Goal: Transaction & Acquisition: Purchase product/service

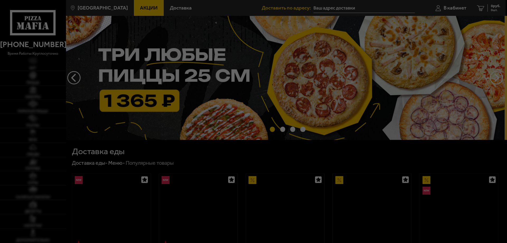
type input "посёлок [GEOGRAPHIC_DATA], [STREET_ADDRESS][PERSON_NAME]"
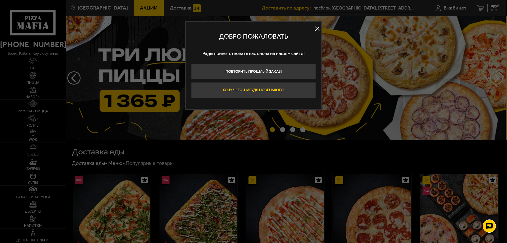
click at [296, 93] on button "Хочу чего-нибудь новенького!" at bounding box center [253, 90] width 125 height 16
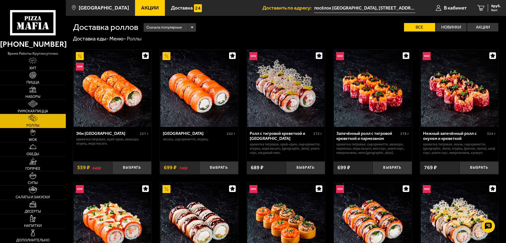
click at [408, 8] on input "посёлок [GEOGRAPHIC_DATA], [STREET_ADDRESS][PERSON_NAME]" at bounding box center [364, 8] width 101 height 10
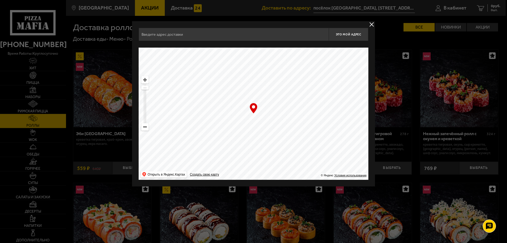
type input "[STREET_ADDRESS]"
drag, startPoint x: 254, startPoint y: 116, endPoint x: 255, endPoint y: 113, distance: 2.9
click at [255, 113] on div "… © Яндекс Условия использования Открыть в Яндекс.Картах Создать свою карту" at bounding box center [254, 114] width 230 height 132
click at [356, 30] on button "Это мой адрес" at bounding box center [349, 34] width 40 height 13
type input "[STREET_ADDRESS]"
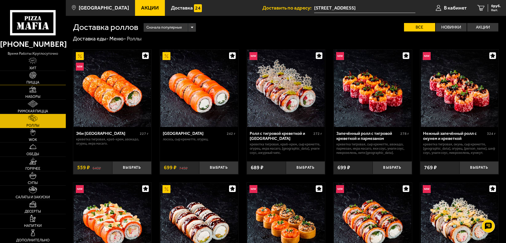
click at [37, 78] on link "Пицца" at bounding box center [33, 78] width 66 height 14
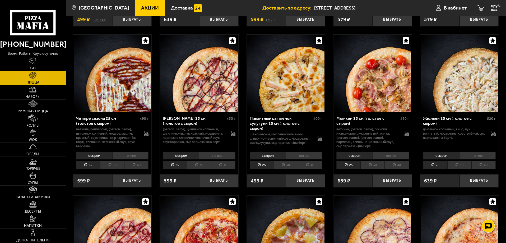
scroll to position [845, 0]
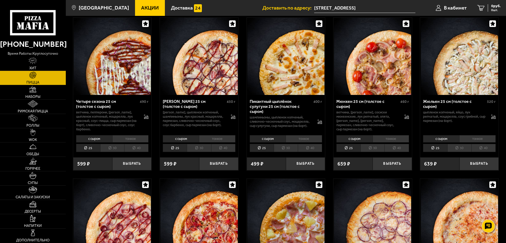
click at [382, 140] on li "тонкое" at bounding box center [390, 138] width 36 height 7
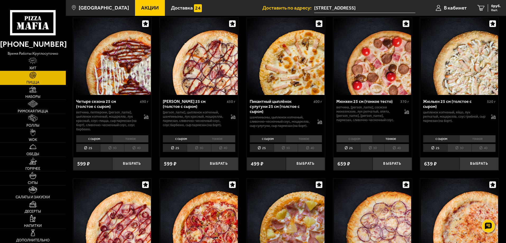
click at [354, 139] on li "с сыром" at bounding box center [354, 138] width 36 height 7
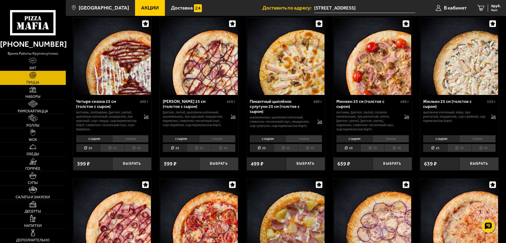
click at [388, 141] on li "тонкое" at bounding box center [390, 138] width 36 height 7
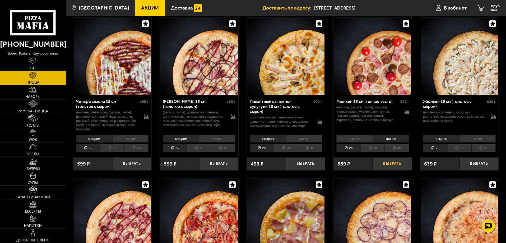
click at [393, 162] on button "Выбрать" at bounding box center [391, 163] width 39 height 13
click at [486, 141] on li "тонкое" at bounding box center [477, 138] width 36 height 7
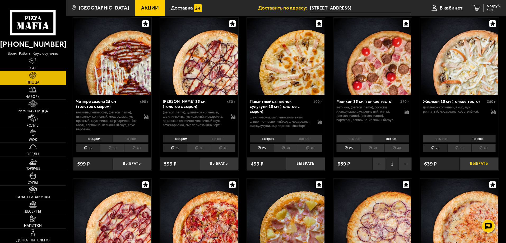
click at [473, 168] on button "Выбрать" at bounding box center [478, 163] width 39 height 13
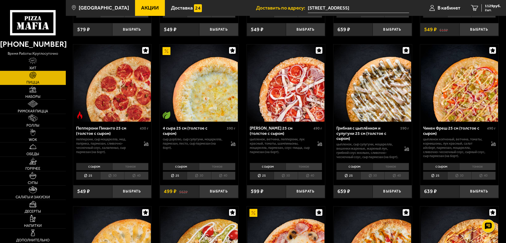
scroll to position [343, 0]
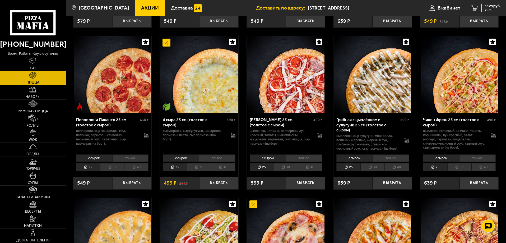
click at [394, 162] on li "тонкое" at bounding box center [390, 157] width 36 height 7
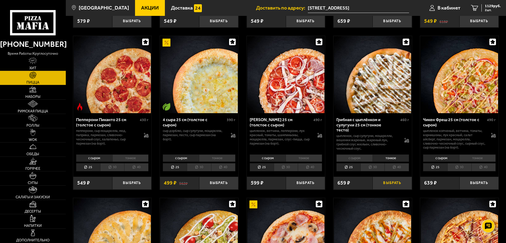
click at [393, 182] on button "Выбрать" at bounding box center [391, 182] width 39 height 13
click at [489, 12] on link "3 1365 руб. 3 шт." at bounding box center [485, 8] width 40 height 16
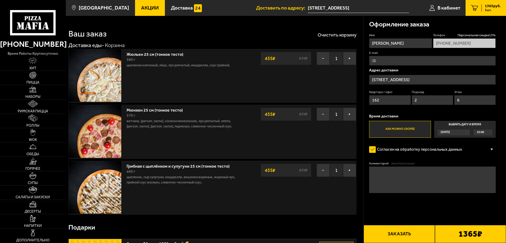
click at [392, 235] on button "Заказать" at bounding box center [398, 234] width 71 height 18
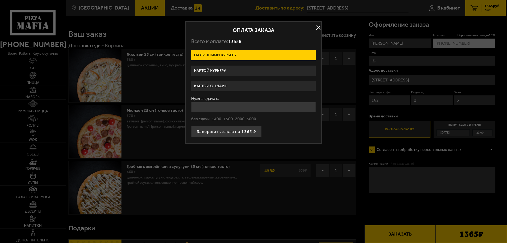
click at [221, 84] on label "Картой онлайн" at bounding box center [253, 86] width 125 height 10
click at [0, 0] on input "Картой онлайн" at bounding box center [0, 0] width 0 height 0
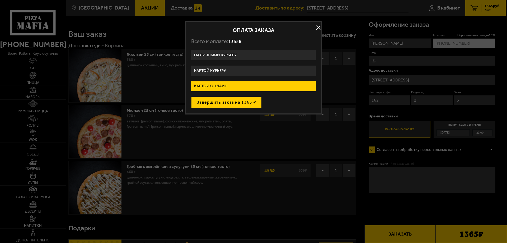
click at [221, 100] on button "Завершить заказ на 1365 ₽" at bounding box center [226, 102] width 70 height 12
